Goal: Information Seeking & Learning: Find specific fact

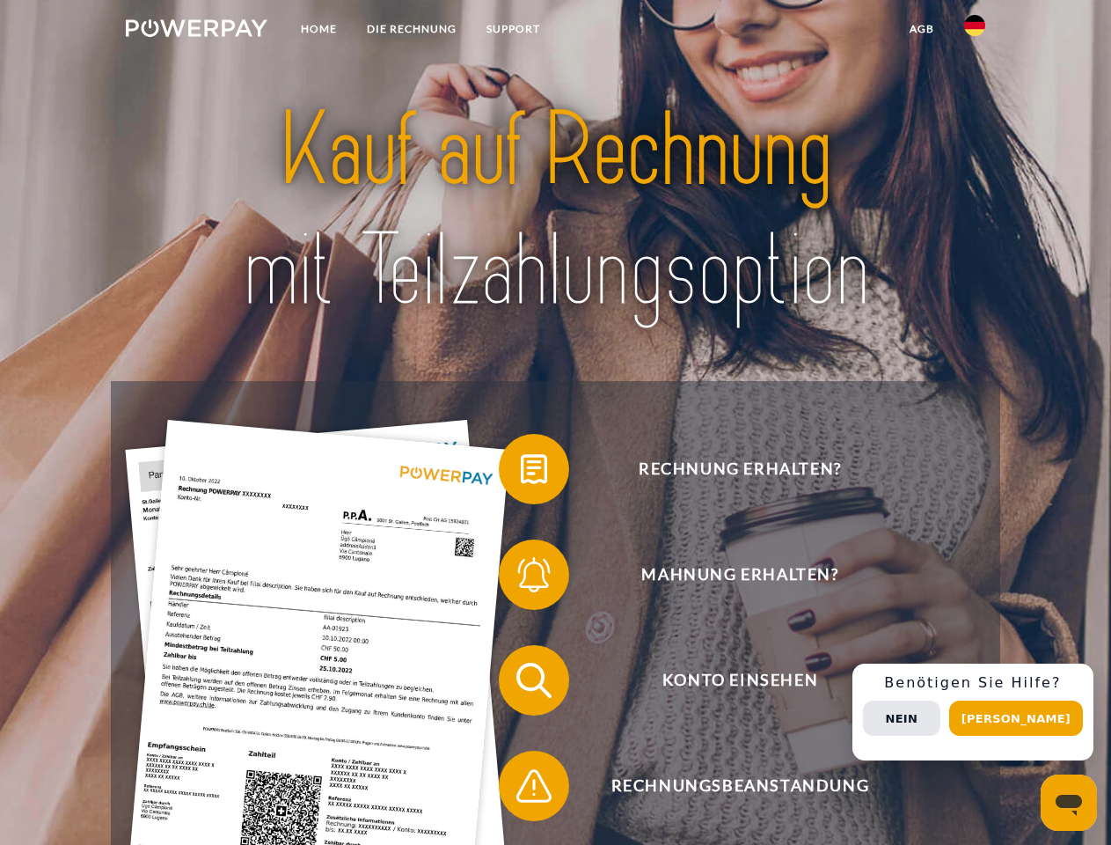
click at [196, 31] on img at bounding box center [197, 28] width 142 height 18
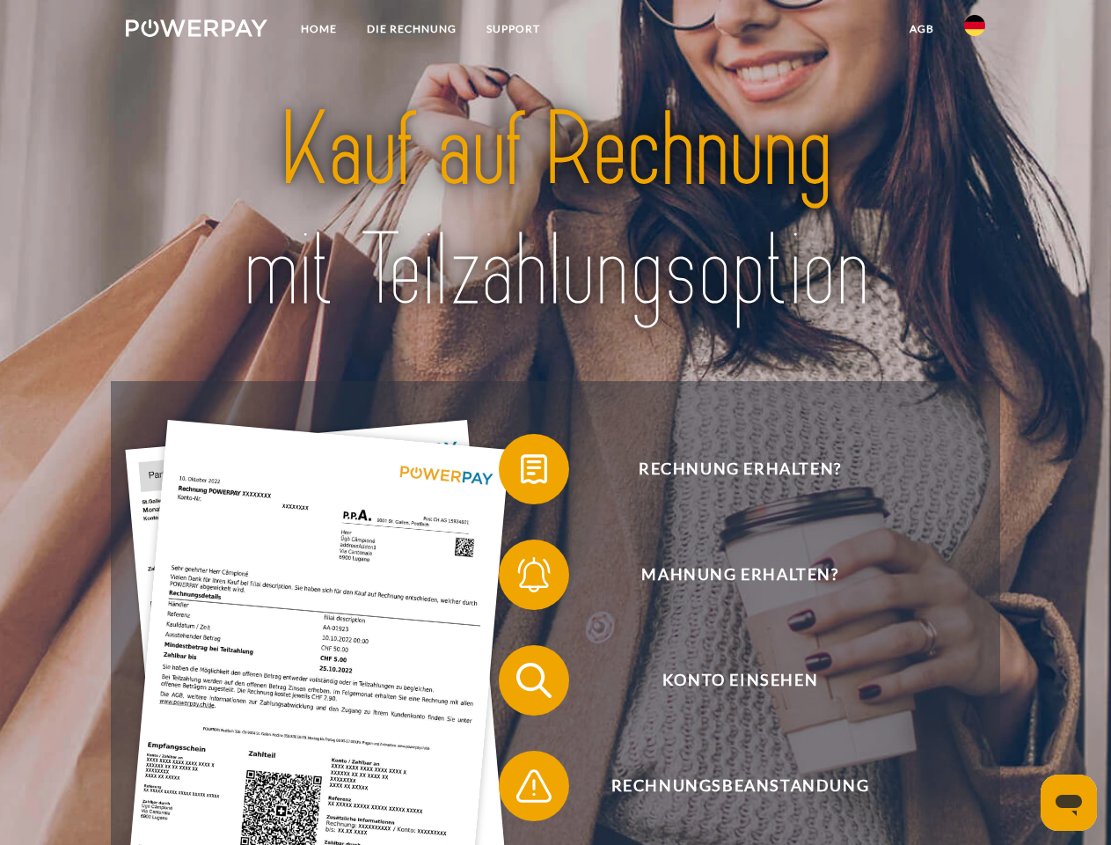
click at [975, 31] on img at bounding box center [974, 25] width 21 height 21
click at [921, 29] on link "agb" at bounding box center [922, 29] width 55 height 32
click at [521, 472] on span at bounding box center [508, 469] width 88 height 88
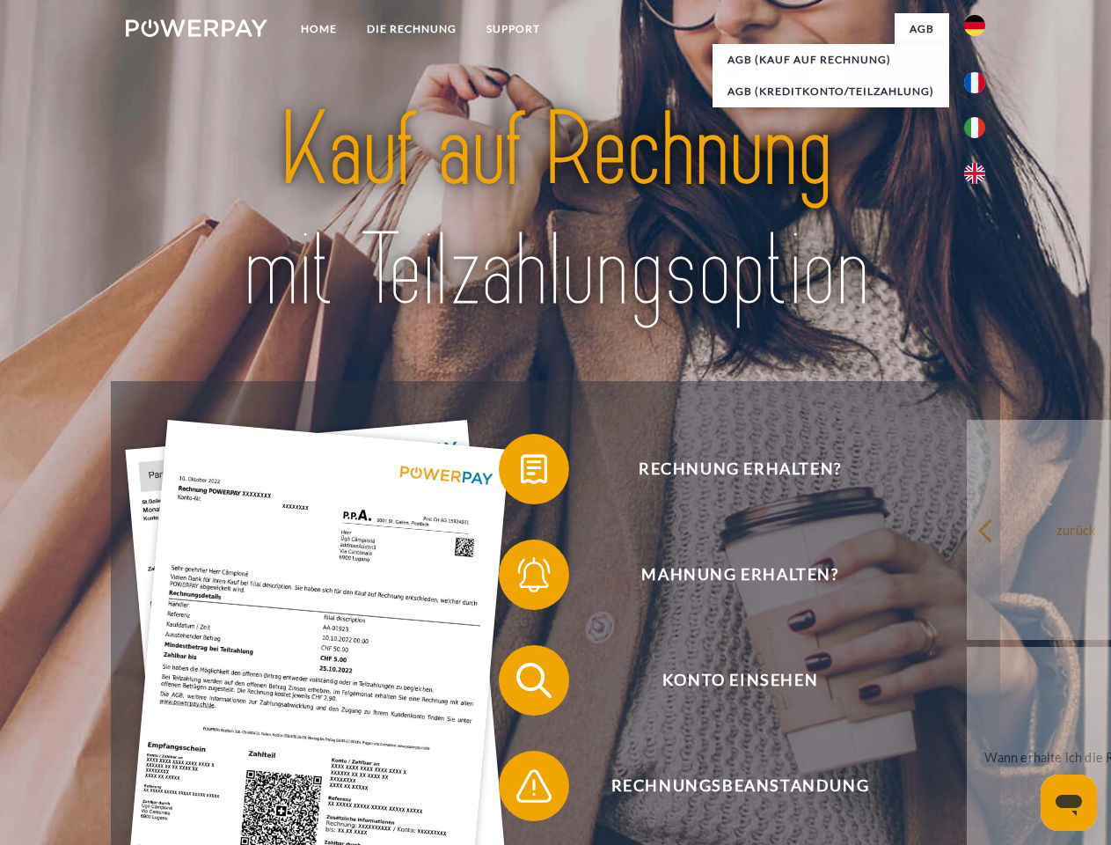
click at [521, 578] on div "Rechnung erhalten? Mahnung erhalten? Konto einsehen" at bounding box center [555, 733] width 889 height 704
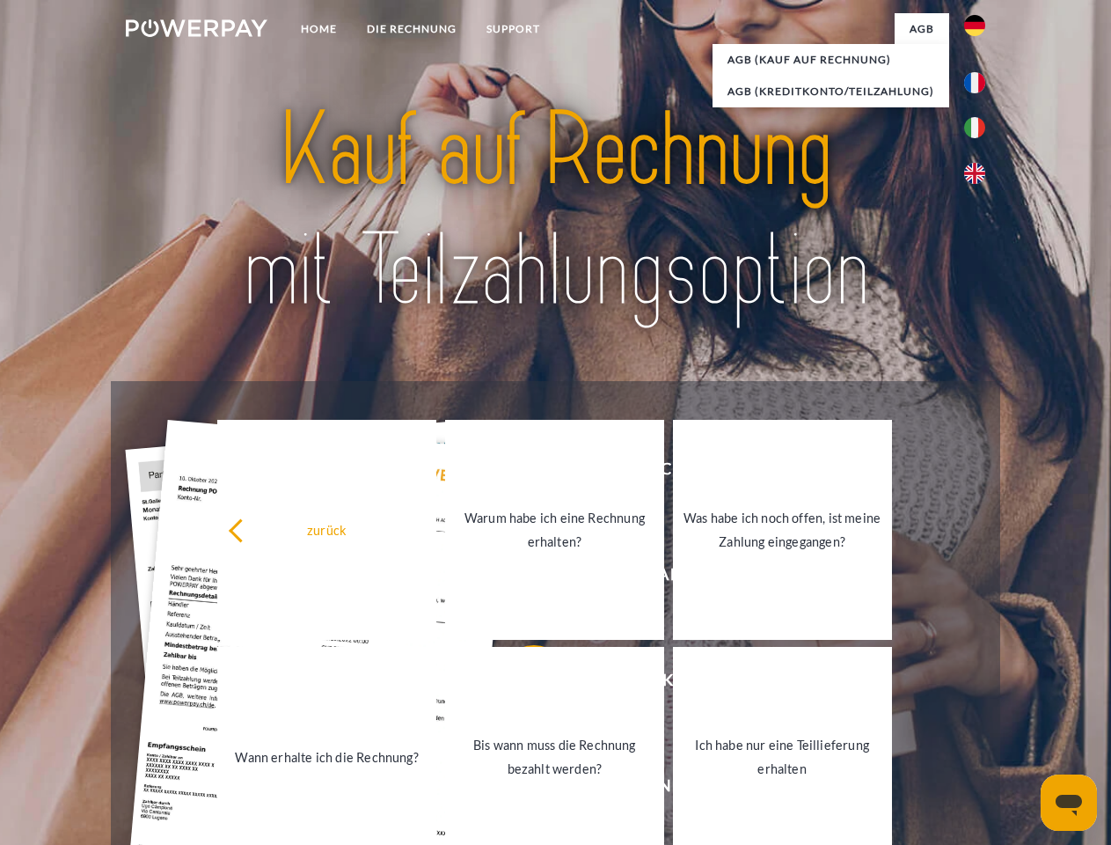
click at [521, 684] on link "Bis wann muss die Rechnung bezahlt werden?" at bounding box center [554, 757] width 219 height 220
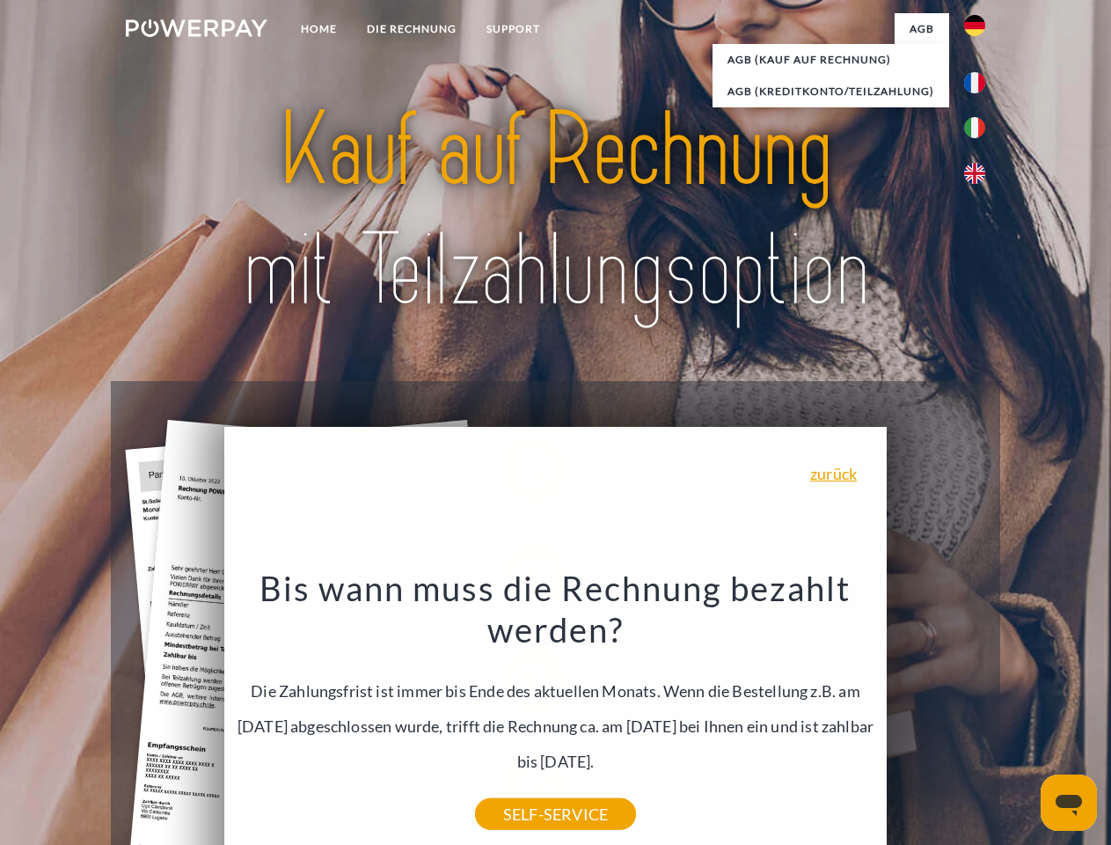
click at [521, 789] on div "Bis wann muss die Rechnung bezahlt werden? Die Zahlungsfrist ist immer bis Ende…" at bounding box center [556, 690] width 642 height 247
click at [979, 712] on div "Rechnung erhalten? Mahnung erhalten? Konto einsehen" at bounding box center [555, 733] width 889 height 704
click at [936, 715] on span "Konto einsehen" at bounding box center [739, 680] width 431 height 70
click at [1022, 718] on header "Home DIE RECHNUNG SUPPORT" at bounding box center [555, 607] width 1111 height 1215
